Goal: Transaction & Acquisition: Purchase product/service

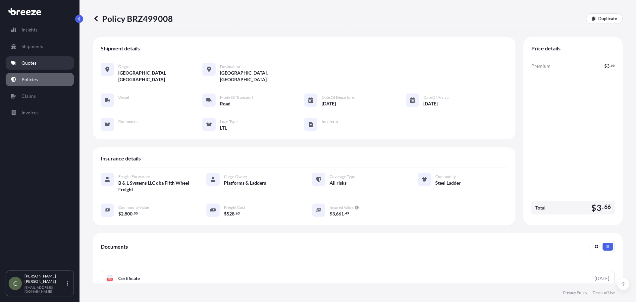
click at [25, 63] on p "Quotes" at bounding box center [29, 63] width 15 height 7
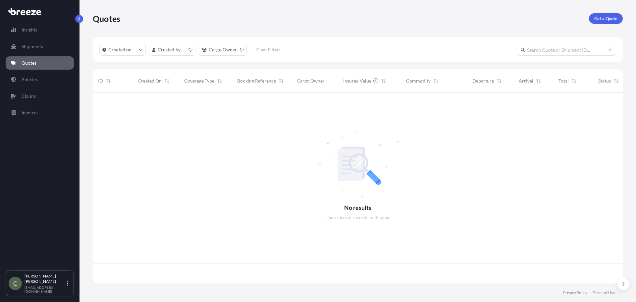
scroll to position [189, 525]
click at [596, 24] on div "Quotes Get a Quote" at bounding box center [358, 18] width 530 height 37
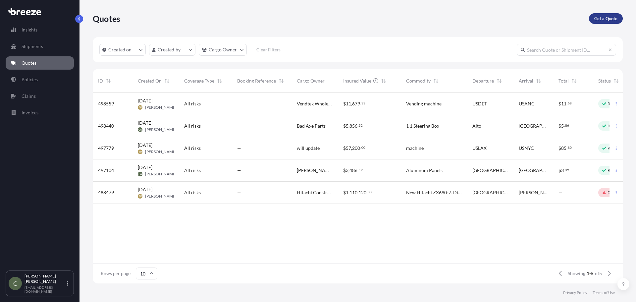
click at [597, 18] on p "Get a Quote" at bounding box center [605, 18] width 23 height 7
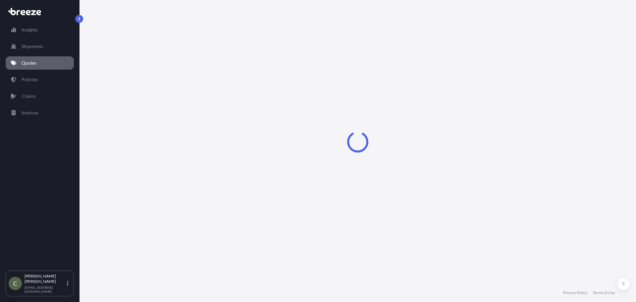
select select "Sea"
select select "1"
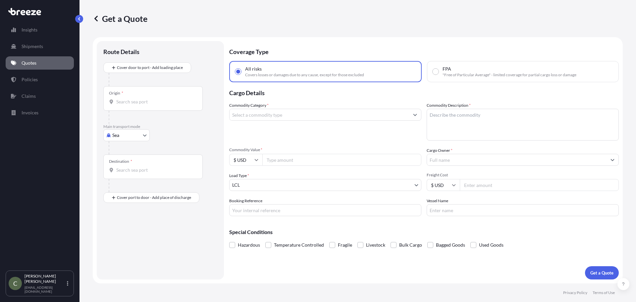
click at [143, 134] on body "Insights Shipments Quotes Policies Claims Invoices C [PERSON_NAME] [EMAIL_ADDRE…" at bounding box center [318, 151] width 636 height 302
click at [124, 175] on span "Road" at bounding box center [121, 176] width 11 height 7
select select "Road"
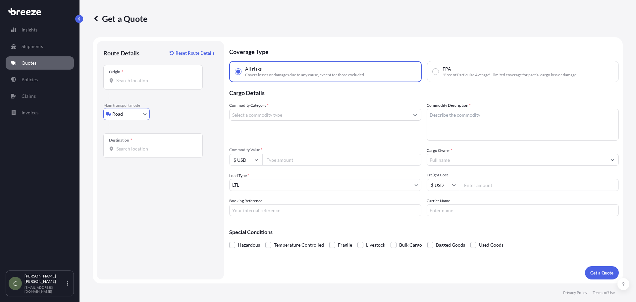
click at [120, 78] on input "Origin *" at bounding box center [155, 80] width 78 height 7
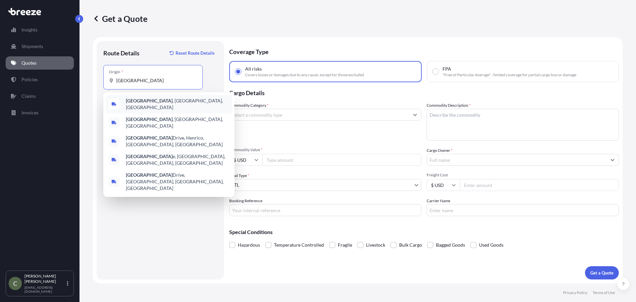
click at [143, 102] on b "[GEOGRAPHIC_DATA]" at bounding box center [149, 101] width 47 height 6
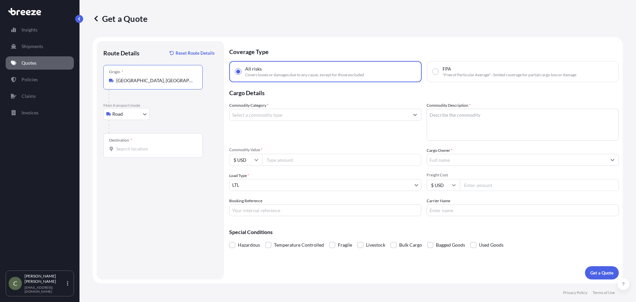
type input "[GEOGRAPHIC_DATA], [GEOGRAPHIC_DATA], [GEOGRAPHIC_DATA]"
click at [140, 145] on div "Destination *" at bounding box center [152, 145] width 99 height 24
click at [140, 145] on input "Destination *" at bounding box center [155, 148] width 78 height 7
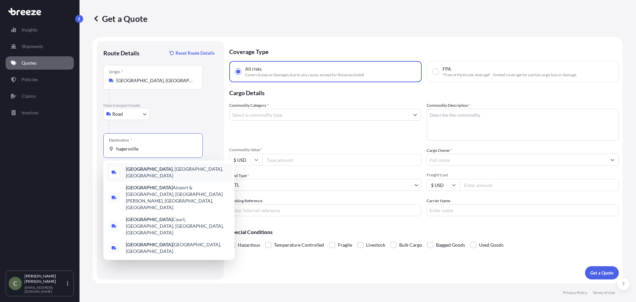
click at [147, 174] on div "[GEOGRAPHIC_DATA] , [GEOGRAPHIC_DATA], [GEOGRAPHIC_DATA]" at bounding box center [169, 172] width 126 height 19
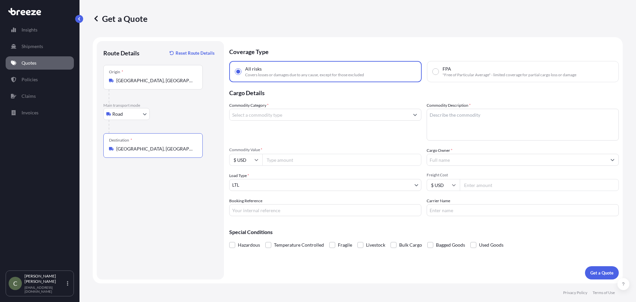
type input "[GEOGRAPHIC_DATA], [GEOGRAPHIC_DATA], [GEOGRAPHIC_DATA]"
click at [292, 117] on input "Commodity Category *" at bounding box center [318, 115] width 179 height 12
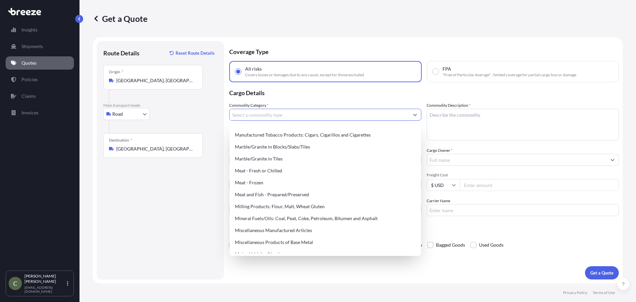
scroll to position [875, 0]
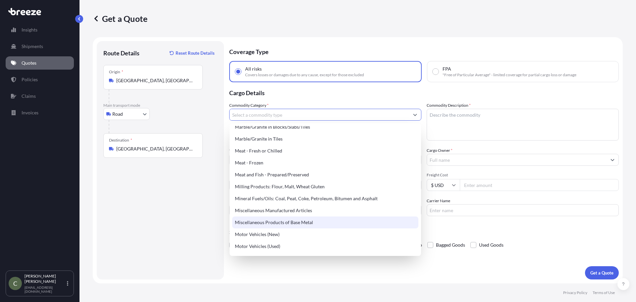
click at [313, 223] on div "Miscellaneous Products of Base Metal" at bounding box center [325, 222] width 186 height 12
type input "Miscellaneous Products of Base Metal"
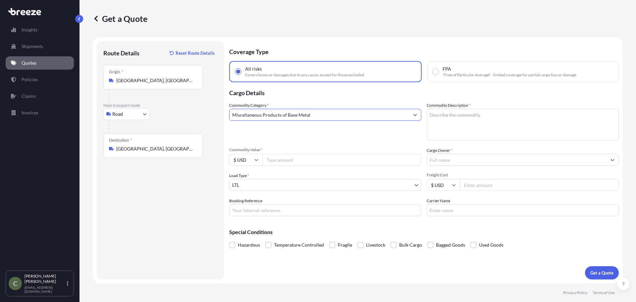
click at [478, 115] on textarea "Commodity Description *" at bounding box center [522, 125] width 192 height 32
paste textarea "NORDIC INSURANCE"
type textarea "Shuttle Valves"
click at [288, 161] on input "Commodity Value *" at bounding box center [341, 160] width 159 height 12
type input "8232"
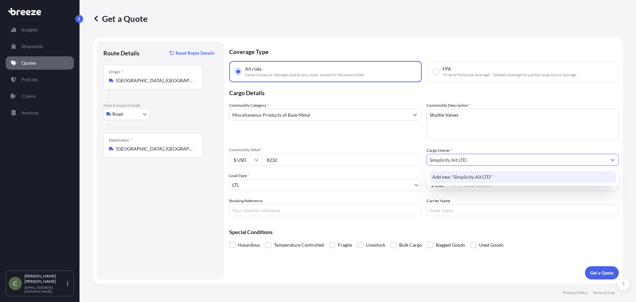
click at [484, 178] on span "Add new "Simplicity Ait LTD"" at bounding box center [462, 176] width 60 height 7
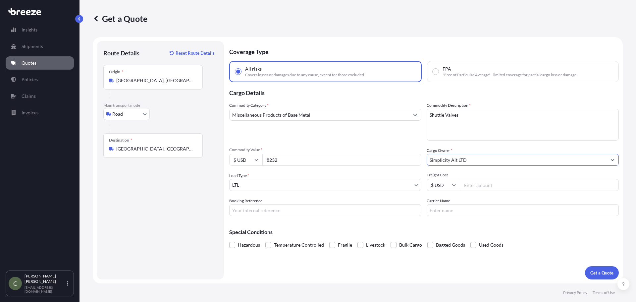
type input "Simplicity Ait LTD"
click at [478, 186] on input "Freight Cost" at bounding box center [538, 185] width 159 height 12
type input "233.02"
click at [514, 232] on p "Special Conditions" at bounding box center [423, 231] width 389 height 5
click at [593, 274] on p "Get a Quote" at bounding box center [601, 272] width 23 height 7
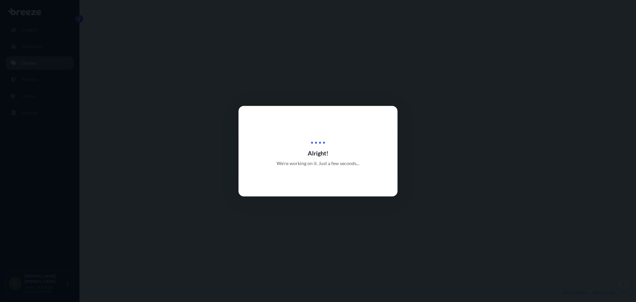
select select "Road"
select select "1"
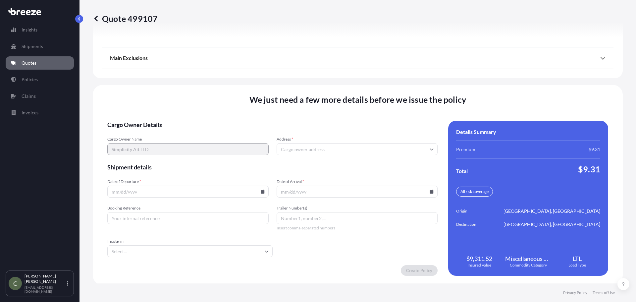
scroll to position [854, 0]
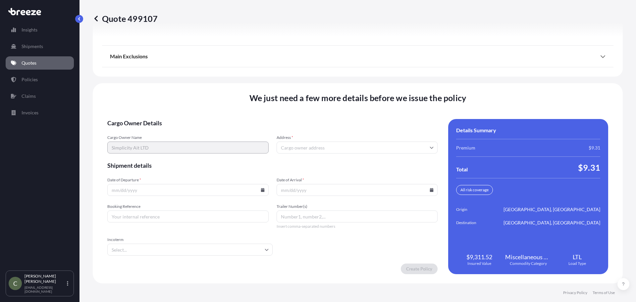
click at [284, 147] on input "Address *" at bounding box center [356, 147] width 161 height 12
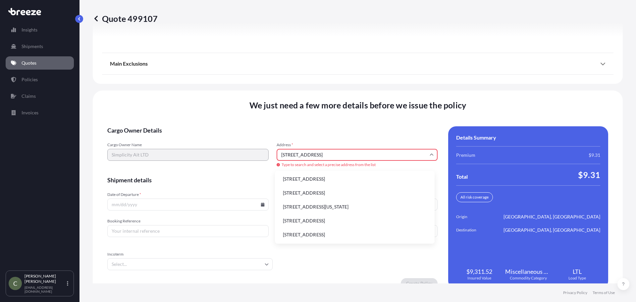
scroll to position [0, 0]
click at [306, 174] on li "[STREET_ADDRESS]" at bounding box center [354, 179] width 154 height 13
type input "[STREET_ADDRESS]"
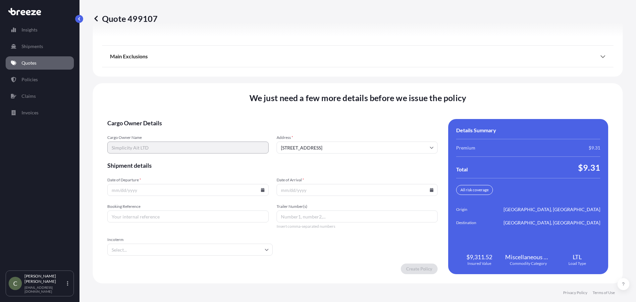
click at [260, 188] on icon at bounding box center [262, 190] width 4 height 4
click at [159, 130] on button "16" at bounding box center [156, 130] width 11 height 11
type input "[DATE]"
click at [429, 190] on icon at bounding box center [431, 190] width 4 height 4
click at [356, 133] on button "18" at bounding box center [354, 130] width 11 height 11
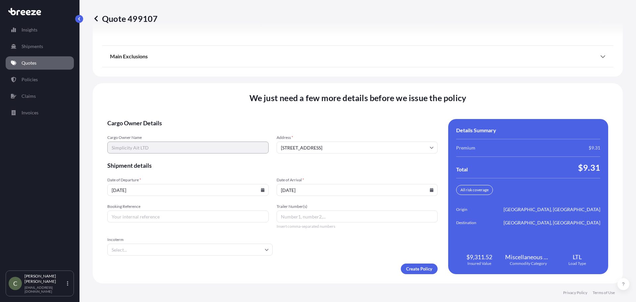
type input "[DATE]"
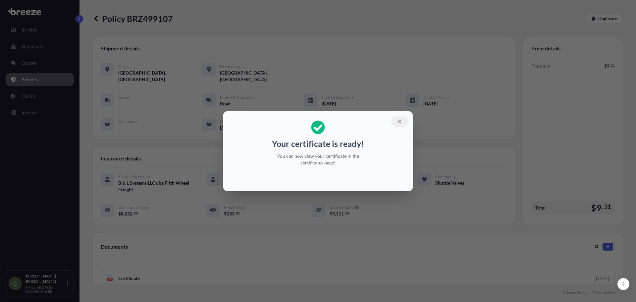
click at [396, 122] on button "button" at bounding box center [399, 121] width 17 height 11
